Goal: Task Accomplishment & Management: Manage account settings

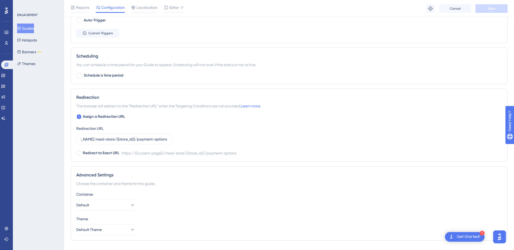
scroll to position [338, 0]
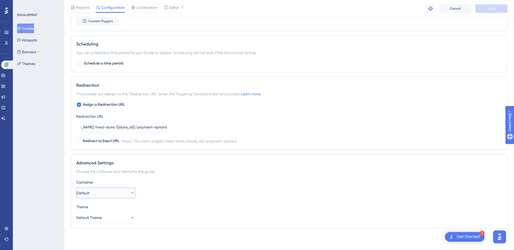
click at [130, 193] on icon at bounding box center [131, 192] width 5 height 5
click at [130, 193] on icon at bounding box center [127, 192] width 5 height 5
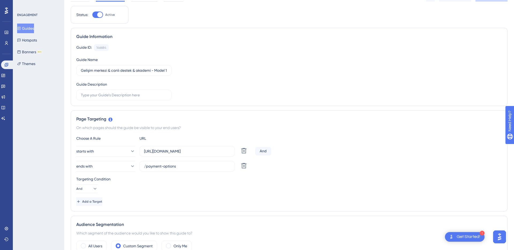
scroll to position [0, 0]
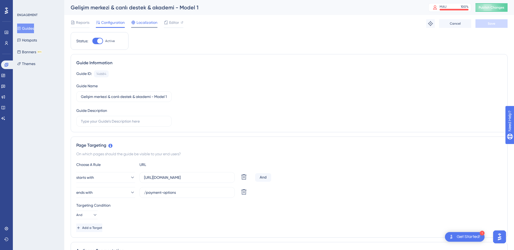
click at [140, 23] on span "Localization" at bounding box center [146, 22] width 21 height 6
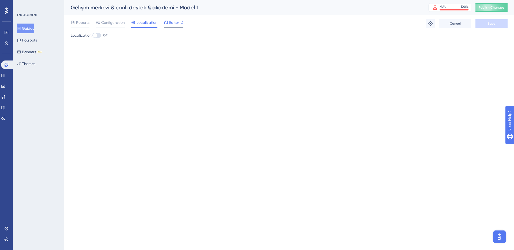
click at [172, 23] on span "Editor" at bounding box center [174, 22] width 10 height 6
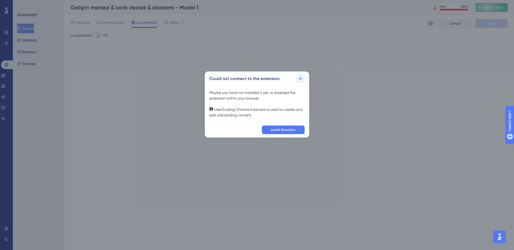
click at [300, 76] on icon at bounding box center [299, 78] width 5 height 5
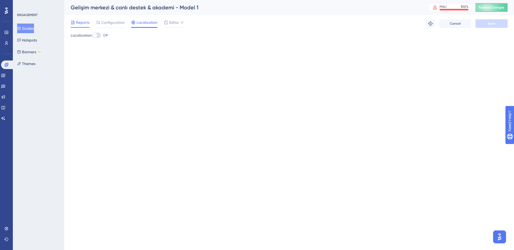
click at [78, 23] on span "Reports" at bounding box center [82, 22] width 13 height 6
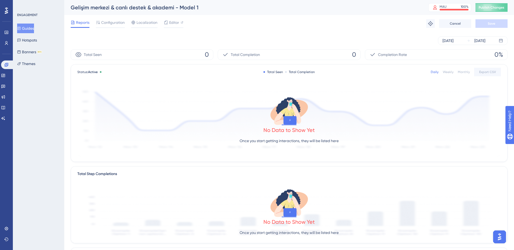
click at [5, 8] on icon at bounding box center [6, 10] width 3 height 6
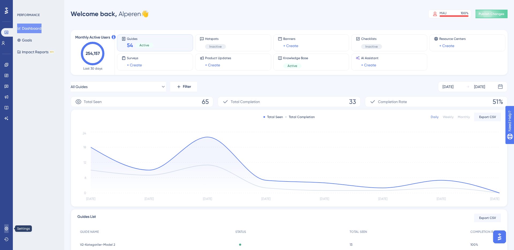
click at [6, 229] on icon at bounding box center [6, 228] width 4 height 4
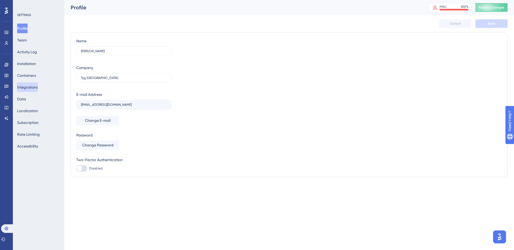
click at [38, 87] on button "Integrations" at bounding box center [27, 87] width 21 height 10
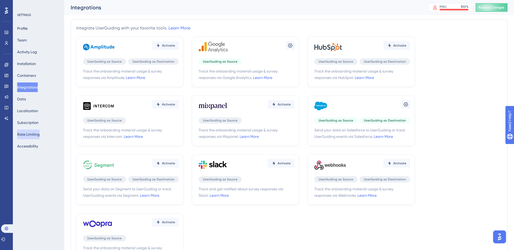
click at [31, 136] on button "Rate Limiting" at bounding box center [28, 134] width 22 height 10
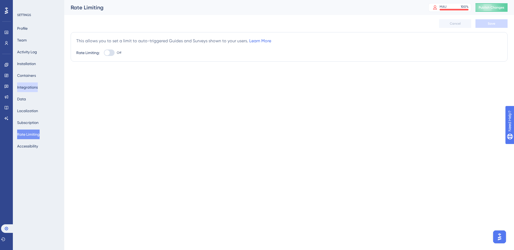
click at [32, 88] on button "Integrations" at bounding box center [27, 87] width 21 height 10
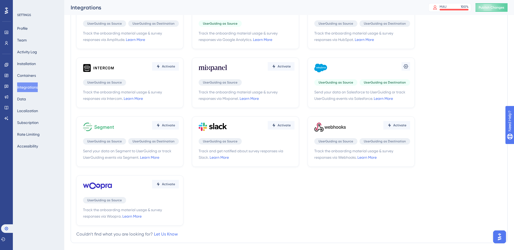
scroll to position [47, 0]
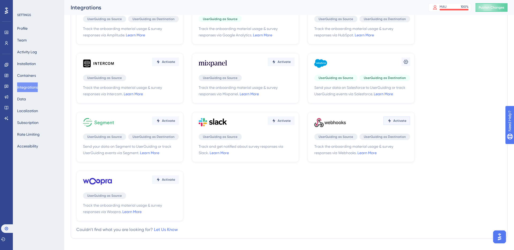
click at [401, 121] on span "Activate" at bounding box center [399, 121] width 13 height 4
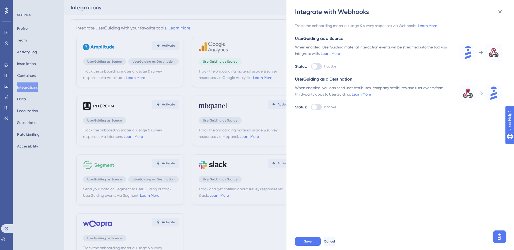
click at [317, 65] on div at bounding box center [316, 66] width 11 height 6
click at [311, 66] on input "Inactive" at bounding box center [311, 66] width 0 height 0
checkbox input "true"
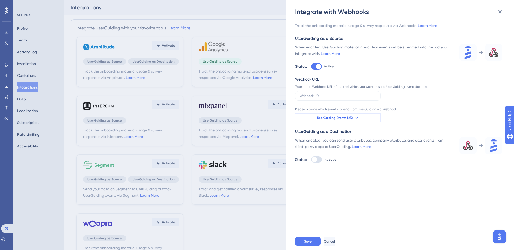
click at [346, 118] on span "UserGuiding Events (25)" at bounding box center [335, 118] width 36 height 4
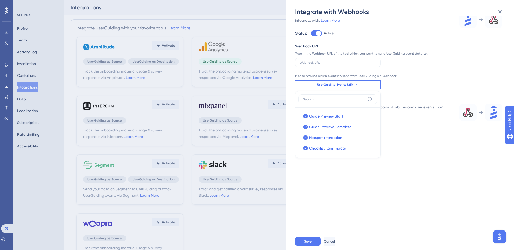
click at [438, 70] on div "Track the onboarding material usage & survey responses via Webhooks. Learn More…" at bounding box center [398, 59] width 207 height 140
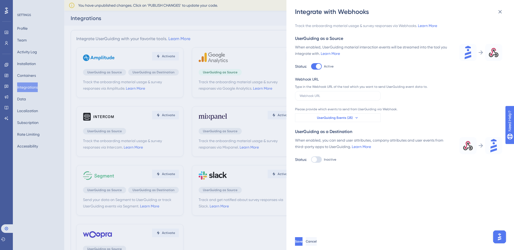
click at [356, 117] on icon at bounding box center [356, 118] width 4 height 4
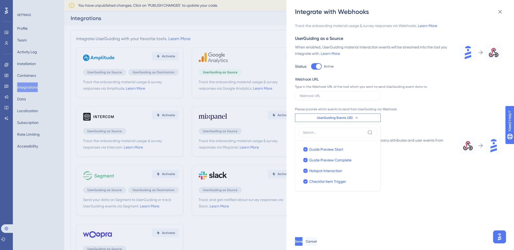
scroll to position [33, 0]
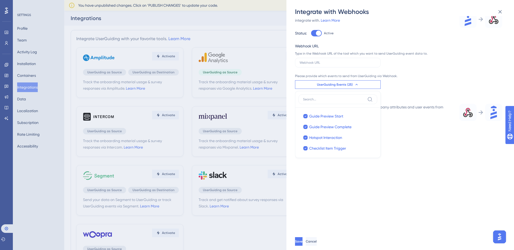
click at [434, 80] on div "Track the onboarding material usage & survey responses via Webhooks. Learn More…" at bounding box center [398, 59] width 207 height 140
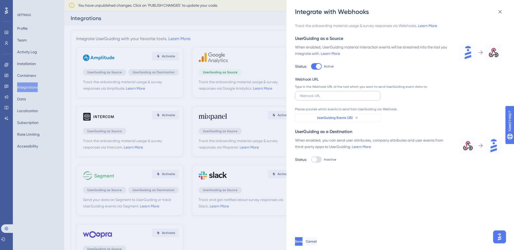
click at [346, 98] on label at bounding box center [338, 96] width 86 height 10
click at [346, 98] on input "text" at bounding box center [337, 96] width 77 height 4
drag, startPoint x: 318, startPoint y: 67, endPoint x: 37, endPoint y: 3, distance: 288.6
click at [318, 67] on div at bounding box center [318, 66] width 5 height 5
click at [311, 67] on input "Active" at bounding box center [311, 66] width 0 height 0
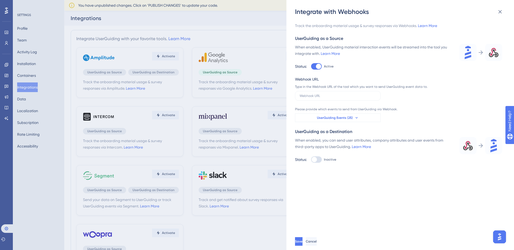
click at [316, 67] on div at bounding box center [318, 66] width 5 height 5
click at [311, 67] on input "Active" at bounding box center [311, 66] width 0 height 0
click at [316, 66] on div at bounding box center [318, 66] width 5 height 5
click at [311, 66] on input "Active" at bounding box center [311, 66] width 0 height 0
click at [499, 12] on icon at bounding box center [499, 11] width 3 height 3
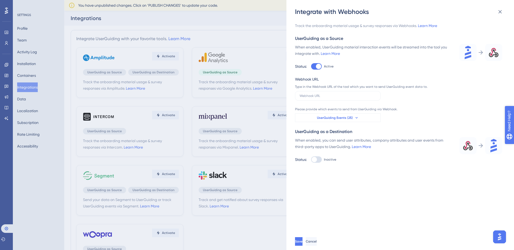
click at [503, 11] on button at bounding box center [499, 11] width 11 height 11
click at [499, 12] on icon at bounding box center [499, 11] width 3 height 3
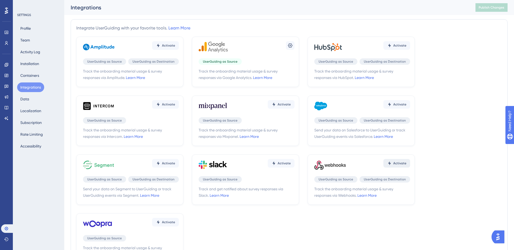
click at [399, 161] on span "Activate" at bounding box center [399, 163] width 13 height 4
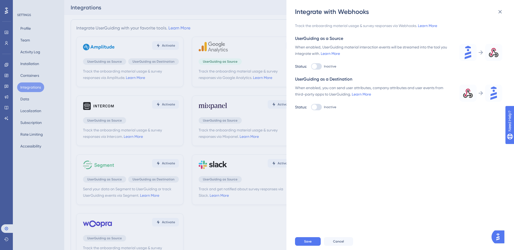
click at [318, 66] on div at bounding box center [316, 66] width 11 height 6
click at [311, 66] on input "Inactive" at bounding box center [311, 66] width 0 height 0
checkbox input "true"
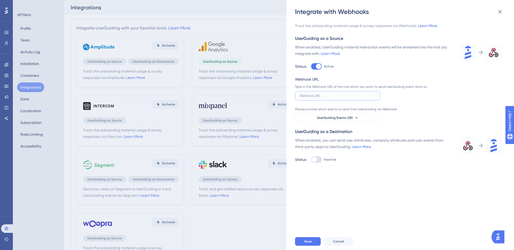
click at [323, 96] on input "text" at bounding box center [337, 96] width 77 height 4
paste input "https://stageapi.tgoapis.com/localcommerce-seller-webhook-service/webhooks/user…"
drag, startPoint x: 354, startPoint y: 97, endPoint x: 286, endPoint y: 96, distance: 68.5
click at [286, 96] on div "Integrate with Webhooks Track the onboarding material usage & survey responses …" at bounding box center [399, 125] width 227 height 250
click at [341, 97] on input "https://stageapi.tgoapis.com/localcommerce-seller-webhook-service/webhooks/user…" at bounding box center [337, 96] width 77 height 4
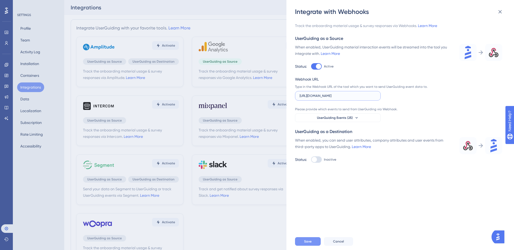
type input "https://stageapi.tgoapis.com/localcommerce-seller-webhook-service/webhooks/user…"
click at [308, 244] on button "Save" at bounding box center [308, 241] width 26 height 9
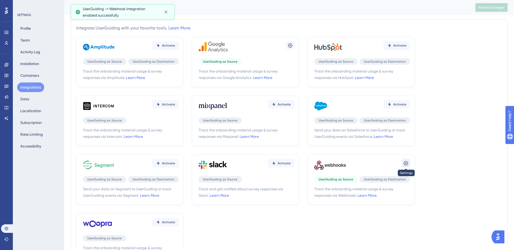
click at [406, 163] on icon at bounding box center [405, 163] width 5 height 4
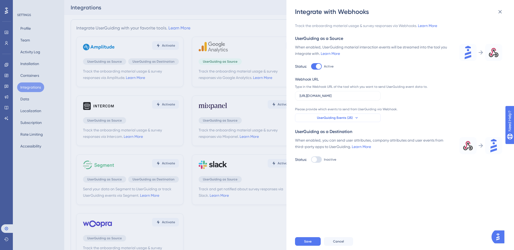
click at [355, 118] on icon at bounding box center [356, 118] width 4 height 4
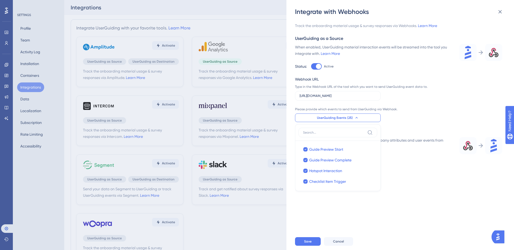
scroll to position [33, 0]
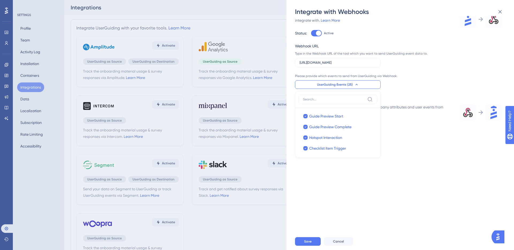
click at [415, 70] on div "Webhook URL Type in the Webhook URL of the tool which you want to send UserGuid…" at bounding box center [362, 66] width 135 height 46
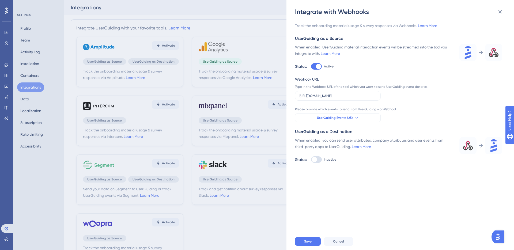
click at [317, 68] on div at bounding box center [318, 66] width 5 height 5
click at [311, 67] on input "Active" at bounding box center [311, 66] width 0 height 0
checkbox input "false"
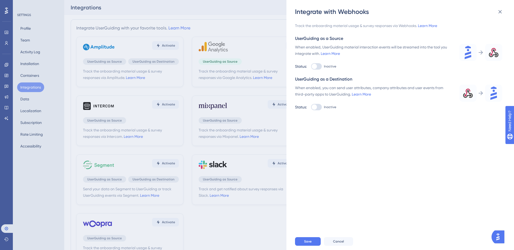
click at [250, 218] on div "Integrate with Webhooks Track the onboarding material usage & survey responses …" at bounding box center [257, 125] width 514 height 250
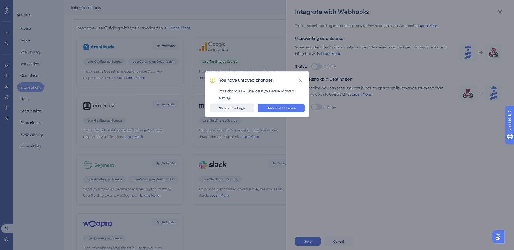
click at [250, 107] on button "Stay on the Page" at bounding box center [232, 108] width 44 height 9
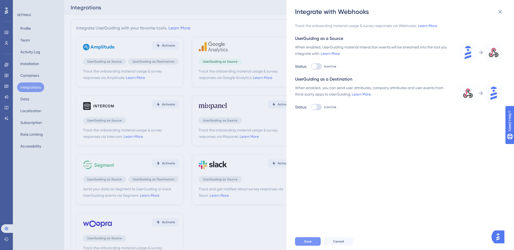
click at [308, 239] on span "Save" at bounding box center [307, 241] width 7 height 4
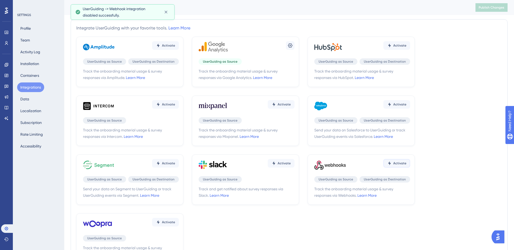
click at [395, 163] on span "Activate" at bounding box center [399, 163] width 13 height 4
